Goal: Transaction & Acquisition: Purchase product/service

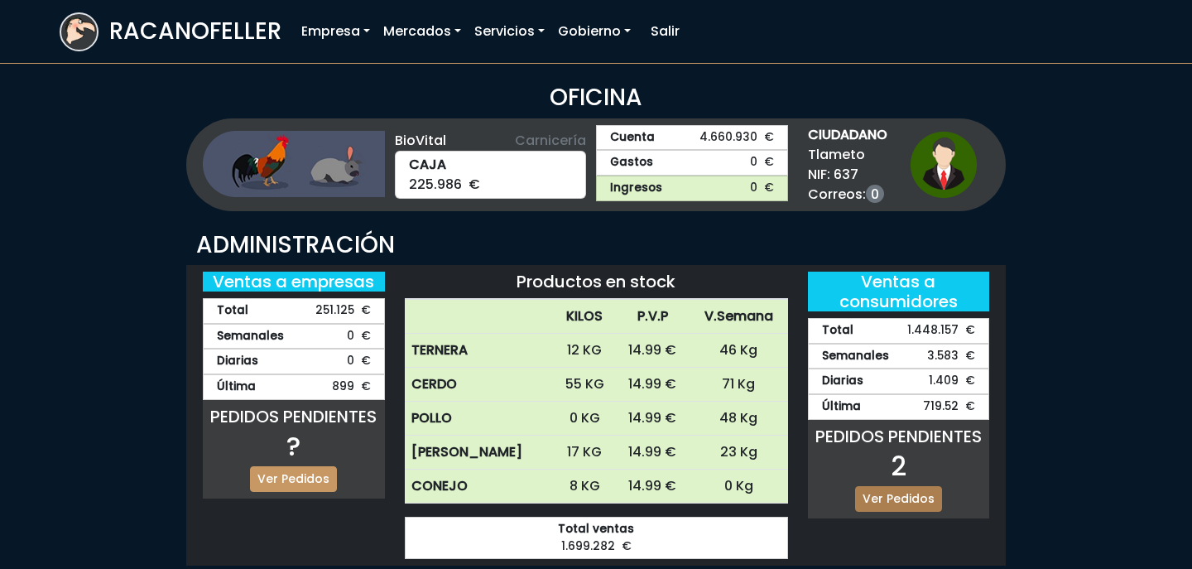
click at [886, 502] on link "Ver Pedidos" at bounding box center [898, 499] width 87 height 26
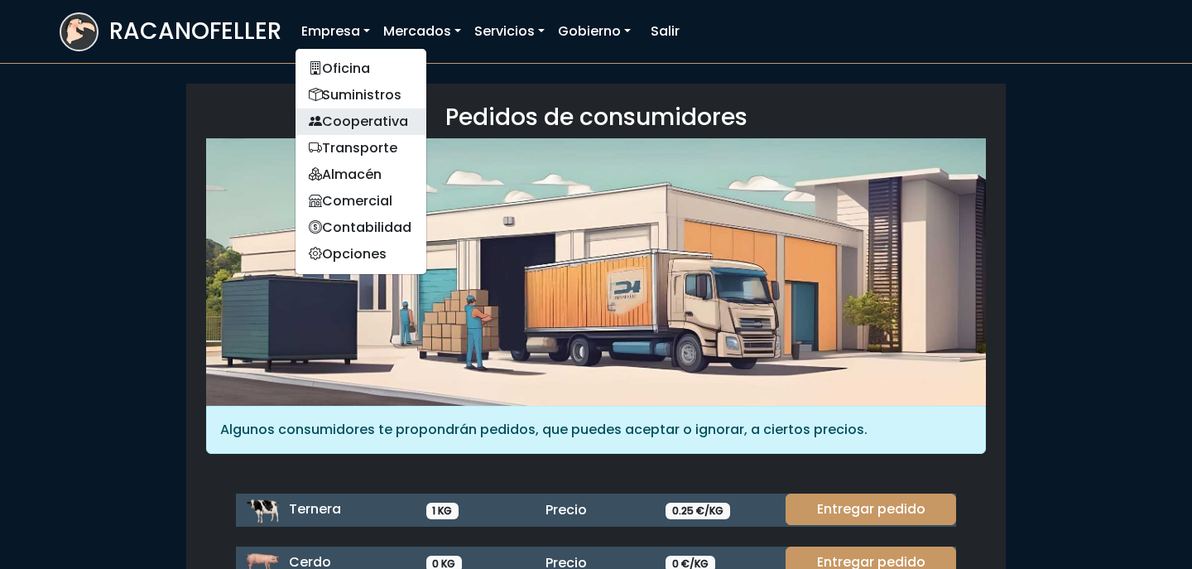
click at [374, 123] on link "Cooperativa" at bounding box center [360, 121] width 131 height 26
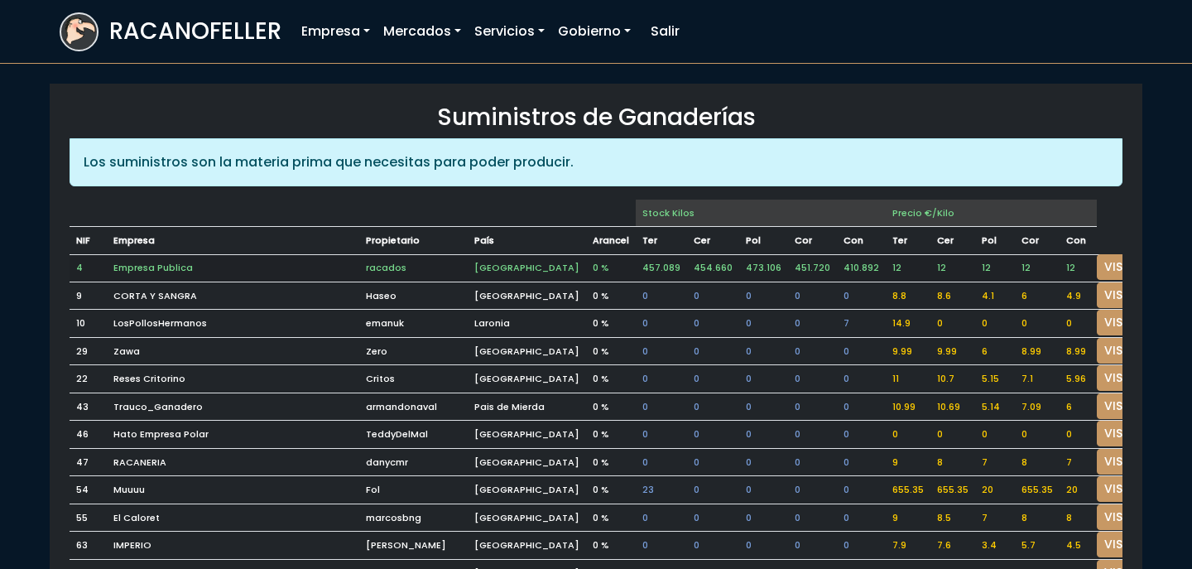
click at [1059, 262] on td "12" at bounding box center [1077, 267] width 37 height 27
click at [1097, 263] on link "VISITAR" at bounding box center [1127, 267] width 60 height 26
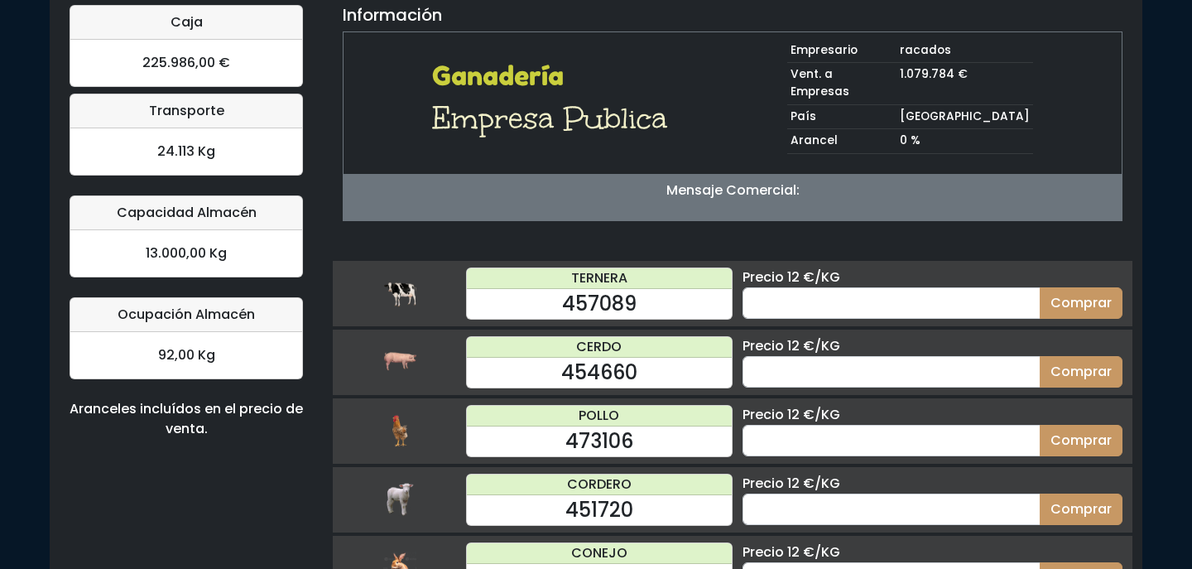
scroll to position [137, 0]
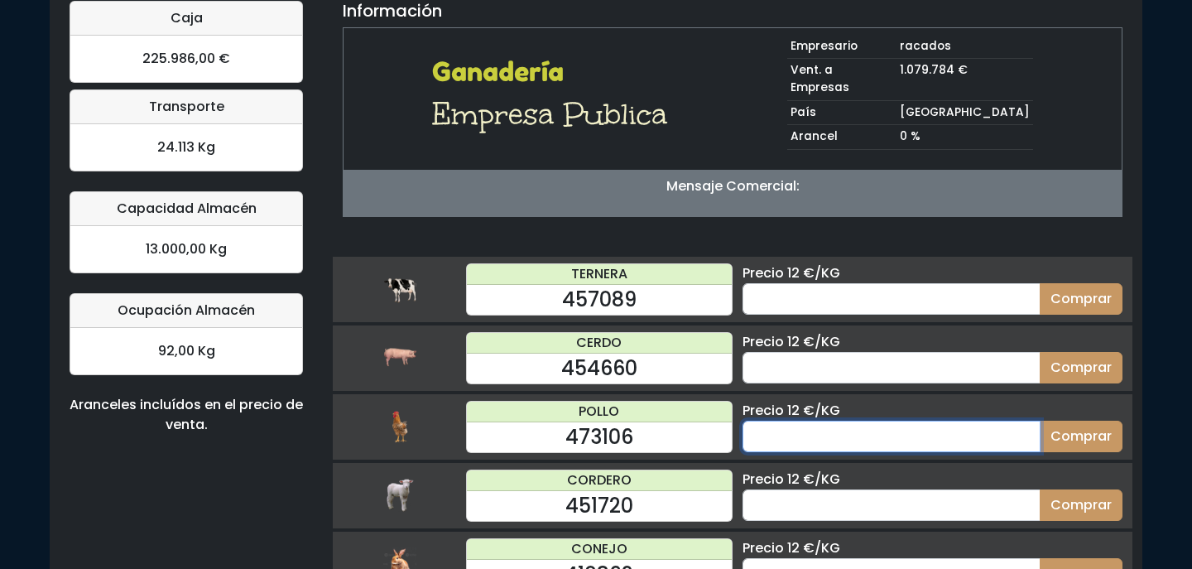
click at [848, 425] on input "number" at bounding box center [891, 435] width 298 height 31
type input "70"
click at [1039, 420] on button "Comprar" at bounding box center [1080, 435] width 83 height 31
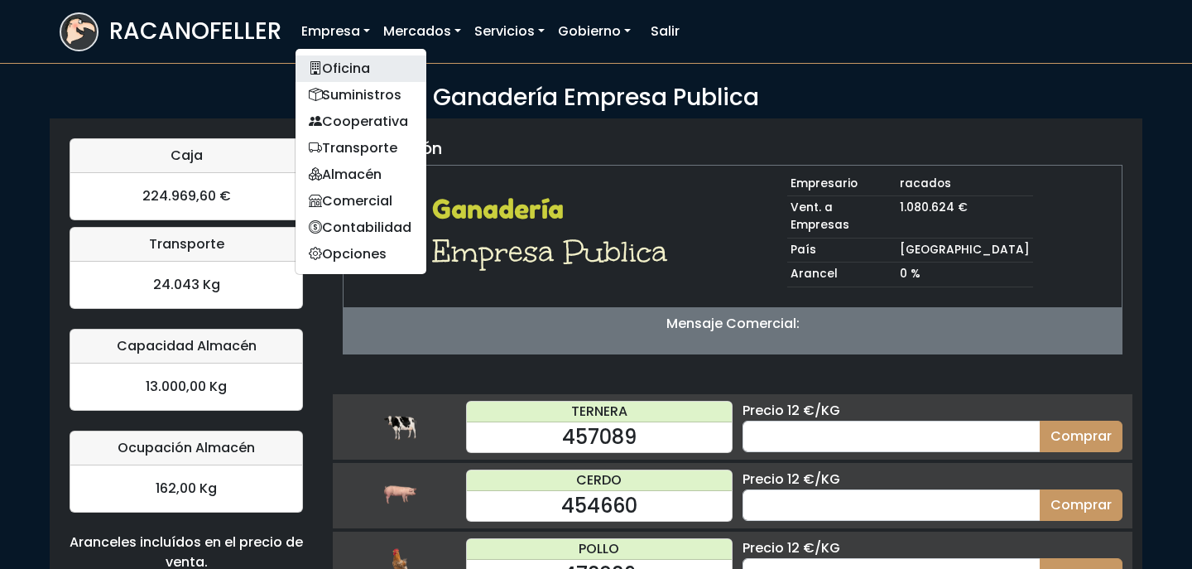
click at [339, 65] on link "Oficina" at bounding box center [360, 68] width 131 height 26
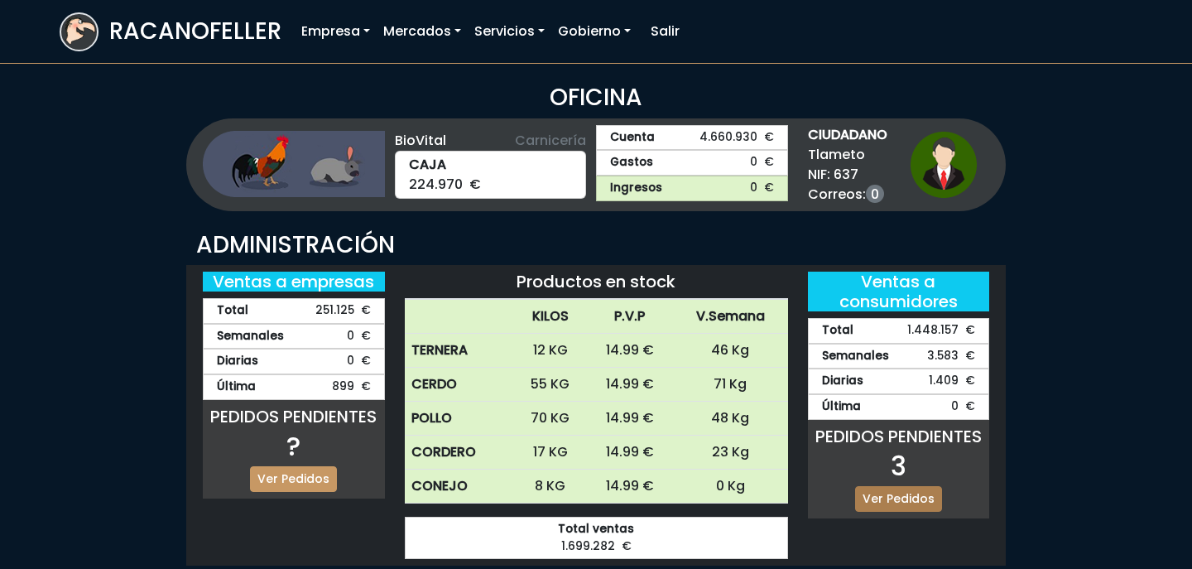
click at [884, 494] on link "Ver Pedidos" at bounding box center [898, 499] width 87 height 26
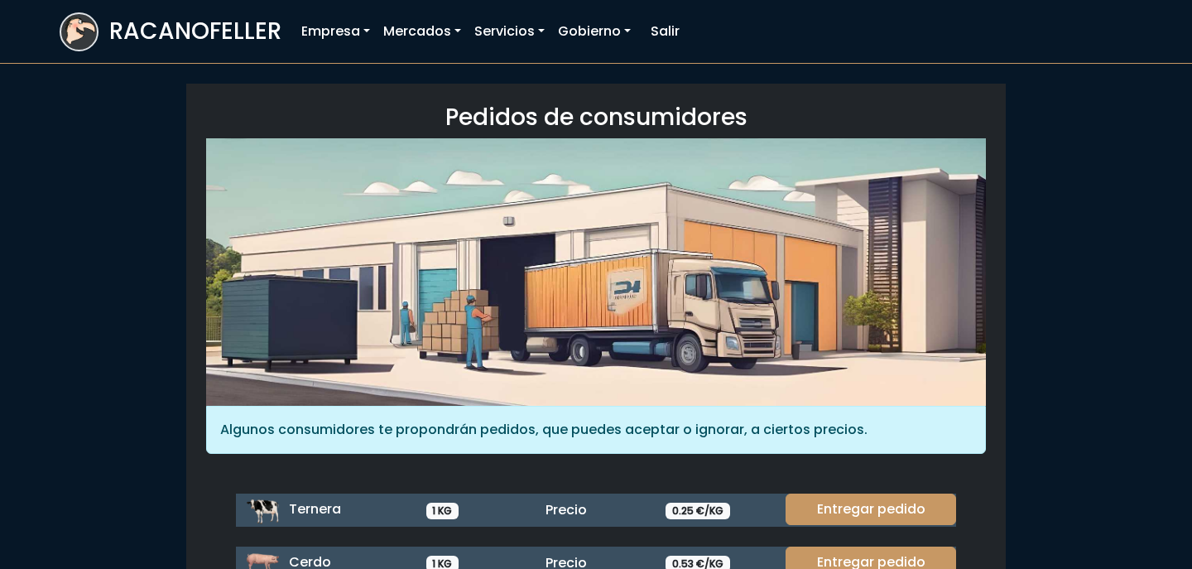
scroll to position [227, 0]
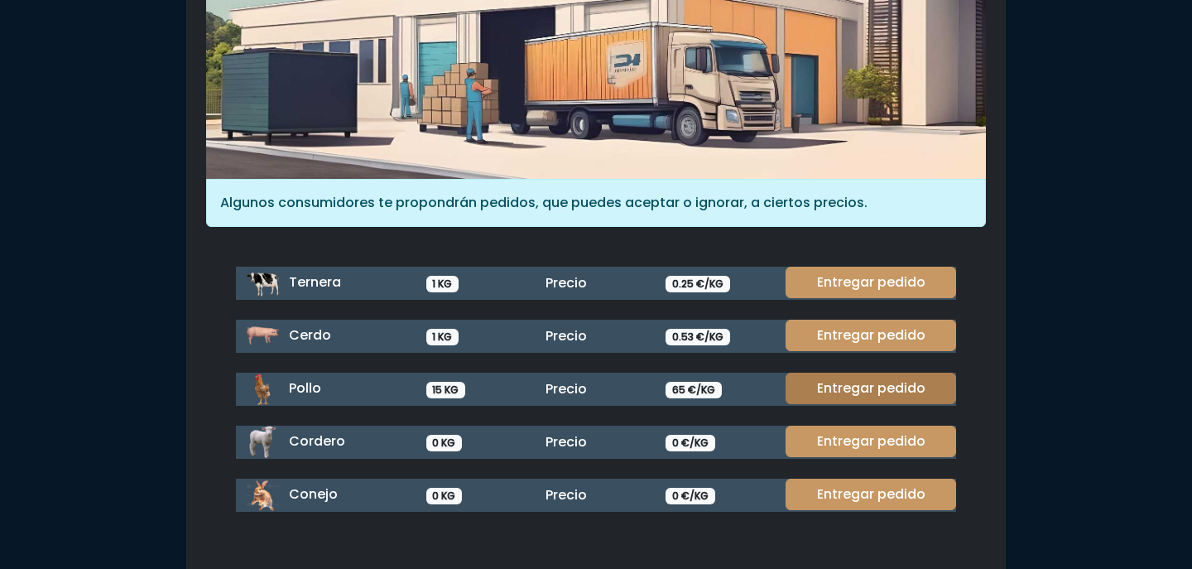
click at [860, 379] on link "Entregar pedido" at bounding box center [870, 387] width 170 height 31
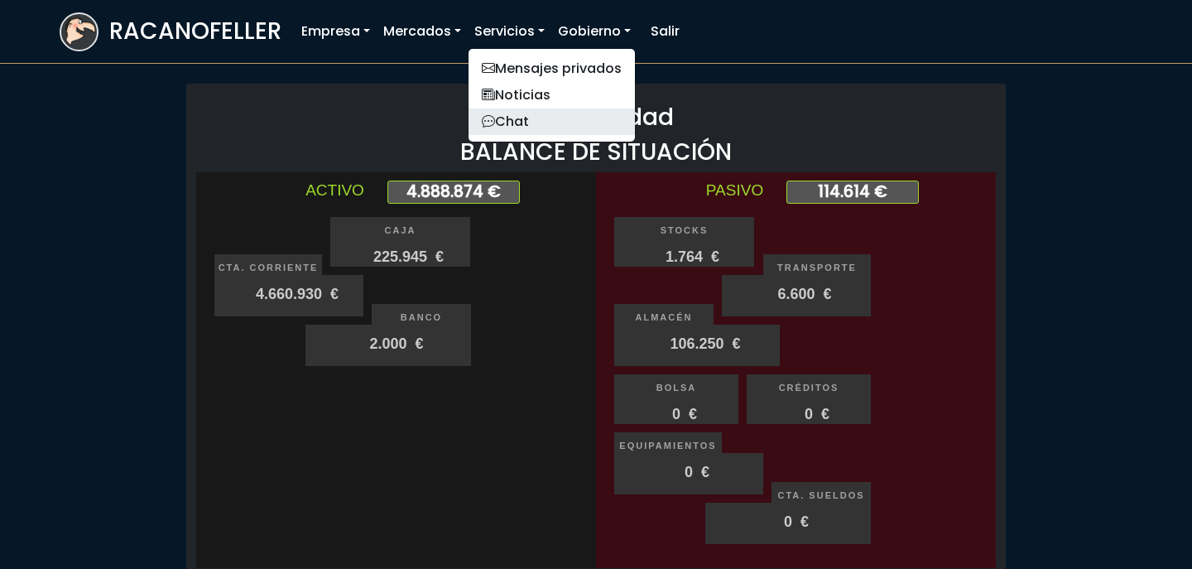
click at [526, 123] on link "Chat" at bounding box center [551, 121] width 166 height 26
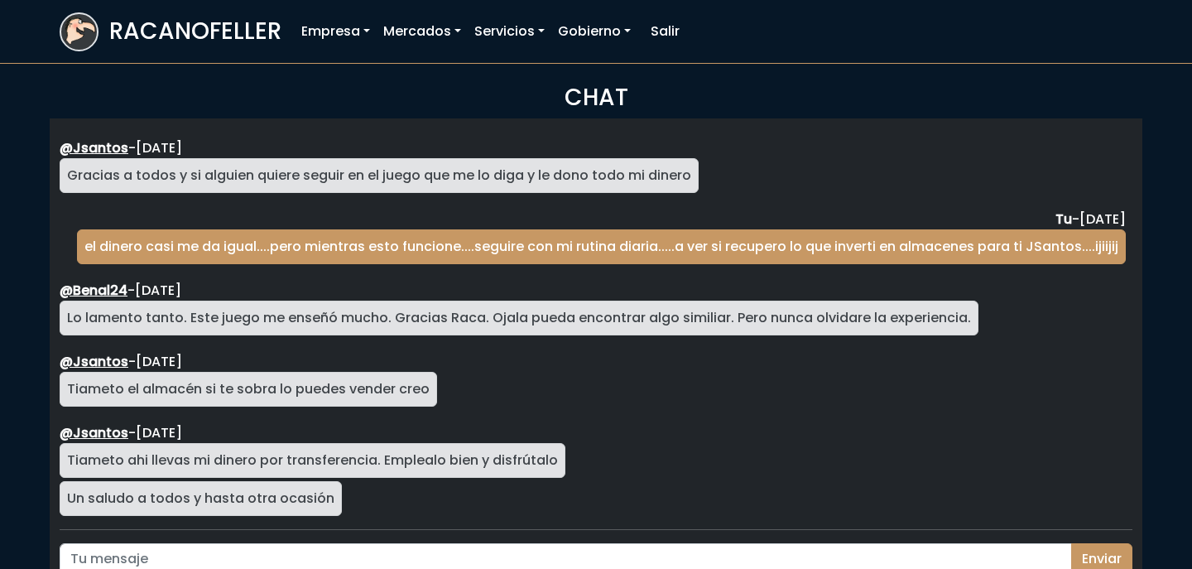
scroll to position [3041, 0]
